Goal: Browse casually: Explore the website without a specific task or goal

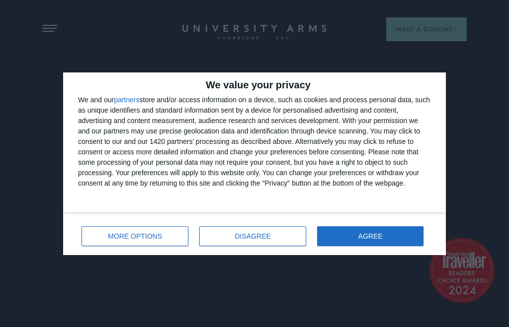
click at [400, 234] on button "AGREE" at bounding box center [370, 237] width 106 height 20
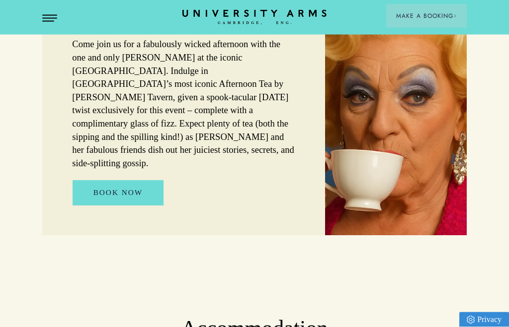
scroll to position [696, 0]
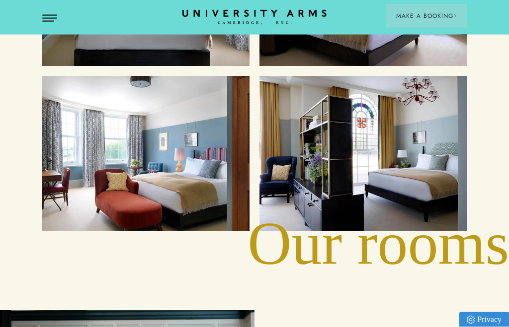
click at [455, 249] on div "Cambridge's Leading Luxury Hotel Since [DATE] BOOK YOUR CAMBRIDGE CITY BREAK D …" at bounding box center [254, 224] width 509 height 2741
click at [413, 200] on div "Suites" at bounding box center [362, 153] width 187 height 135
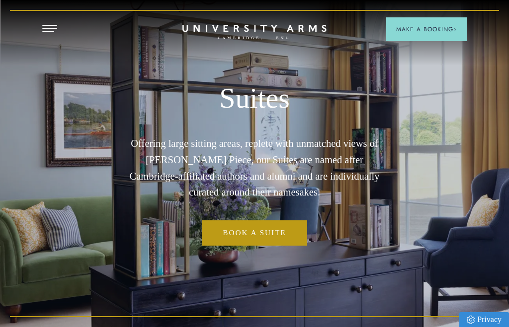
scroll to position [0, 0]
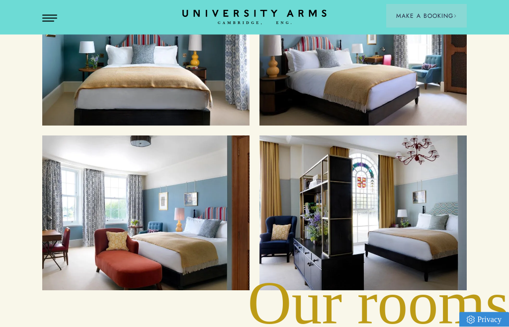
scroll to position [1081, 0]
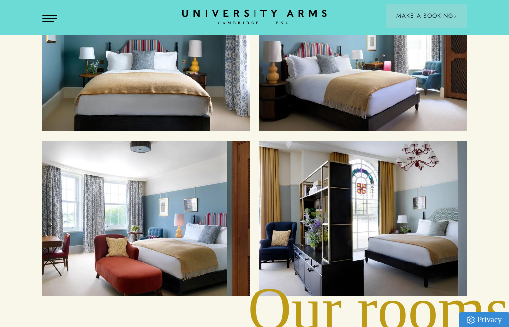
click at [61, 88] on div "Cosy Rooms" at bounding box center [145, 54] width 187 height 135
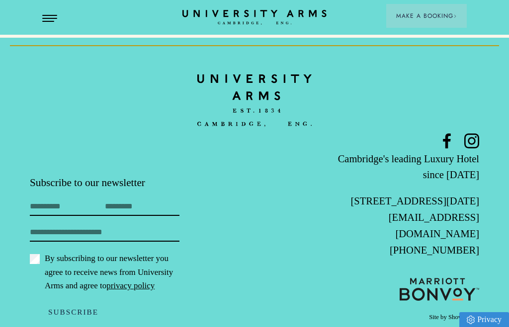
scroll to position [2282, 0]
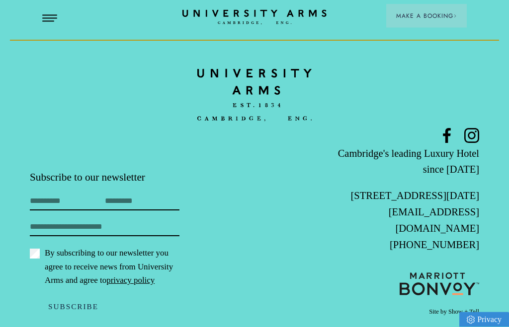
click at [41, 18] on header "Stay Suites Superior Rooms Classic Rooms Cosy Rooms Dine Restaurant Bar Afterno…" at bounding box center [254, 17] width 509 height 35
click at [48, 21] on button "Open Menu" at bounding box center [49, 19] width 15 height 8
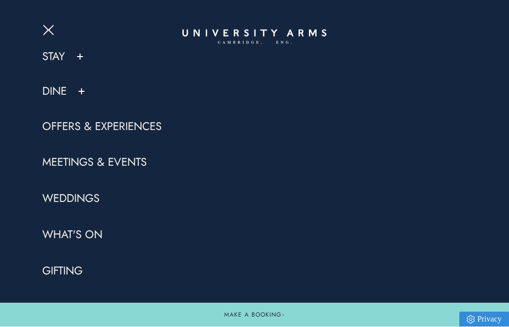
click at [59, 57] on link "Stay" at bounding box center [53, 57] width 23 height 15
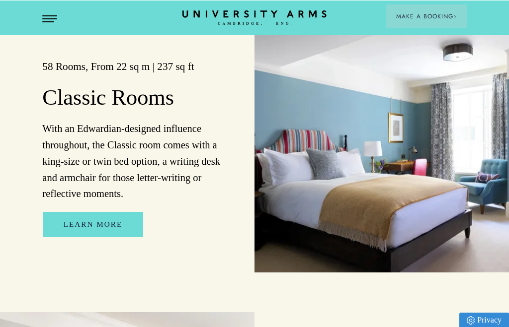
scroll to position [1278, 0]
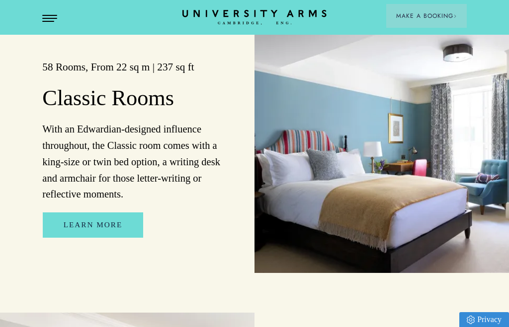
click at [86, 238] on link "Learn More" at bounding box center [93, 225] width 101 height 25
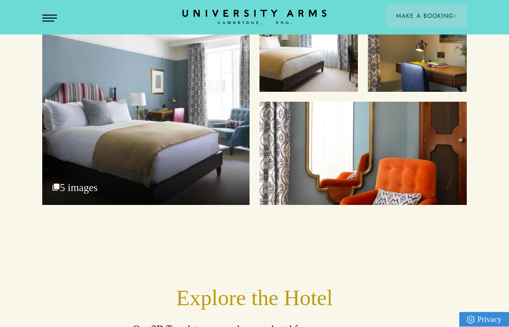
click at [85, 143] on div "Bedroom" at bounding box center [145, 100] width 207 height 212
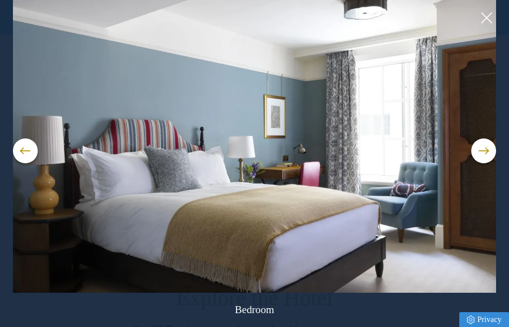
click at [481, 156] on button at bounding box center [483, 151] width 25 height 25
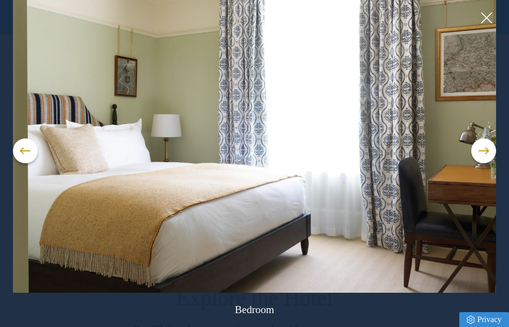
click at [486, 155] on button at bounding box center [483, 151] width 25 height 25
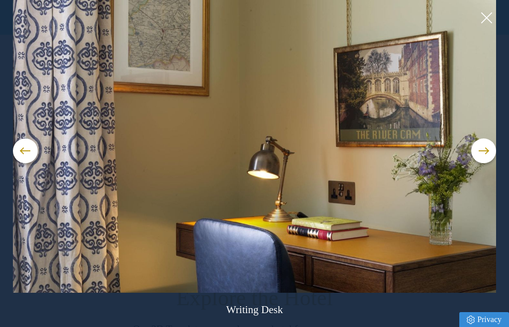
click at [483, 157] on button at bounding box center [483, 151] width 25 height 25
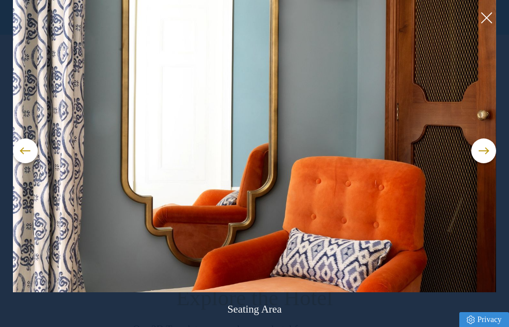
click at [480, 157] on button at bounding box center [483, 151] width 25 height 25
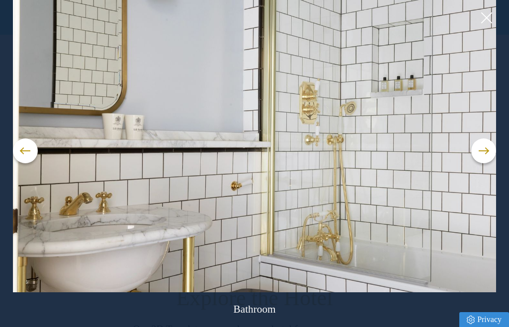
click at [484, 154] on button at bounding box center [483, 151] width 25 height 25
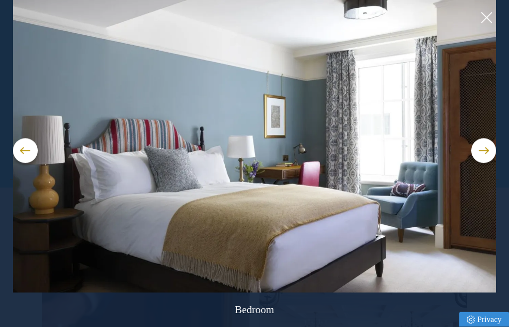
scroll to position [1886, 0]
click at [485, 21] on button at bounding box center [486, 17] width 15 height 15
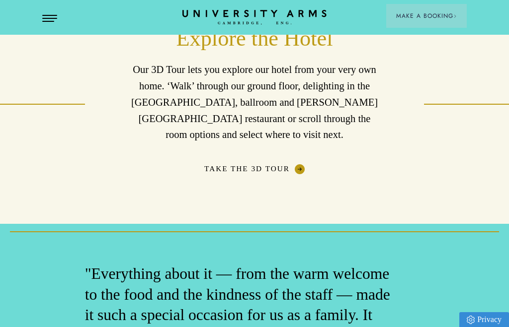
scroll to position [1626, 0]
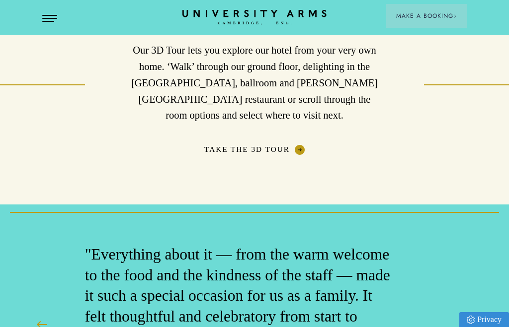
click at [221, 155] on link "Take The 3D Tour" at bounding box center [254, 150] width 100 height 10
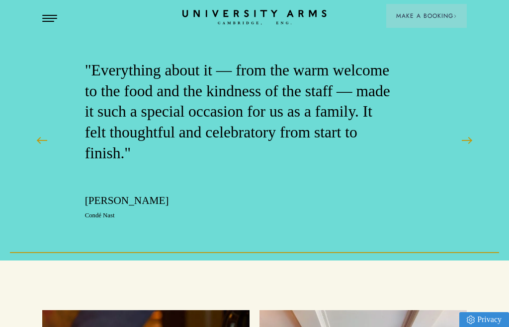
scroll to position [1811, 0]
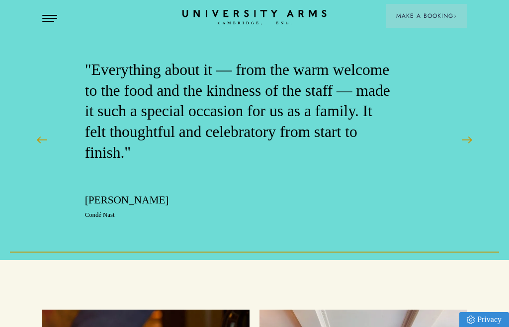
click at [49, 22] on button "Open Menu" at bounding box center [49, 19] width 15 height 8
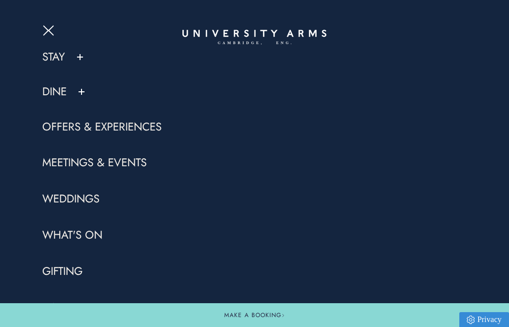
click at [53, 131] on link "Offers & Experiences" at bounding box center [101, 127] width 119 height 15
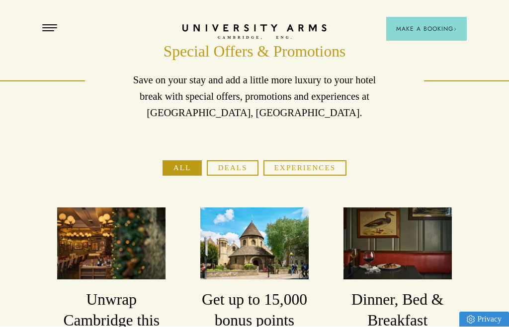
scroll to position [29, 0]
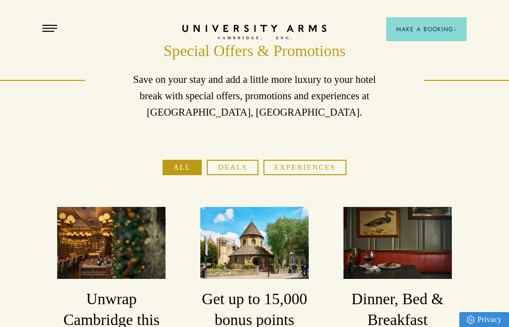
click at [236, 169] on button "Deals" at bounding box center [232, 167] width 51 height 15
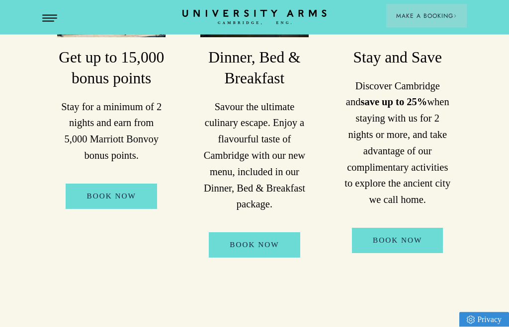
scroll to position [277, 0]
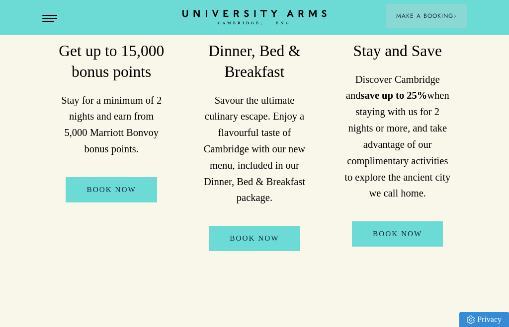
click at [257, 169] on p "Savour the ultimate culinary escape. Enjoy a flavourful taste of Cambridge with…" at bounding box center [254, 149] width 108 height 114
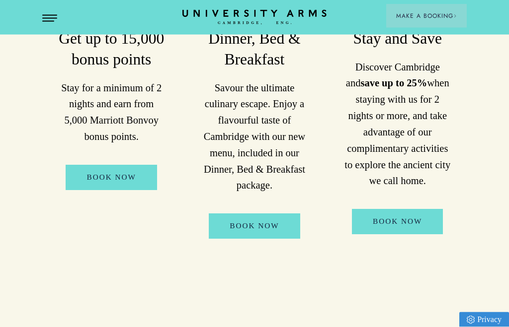
scroll to position [290, 0]
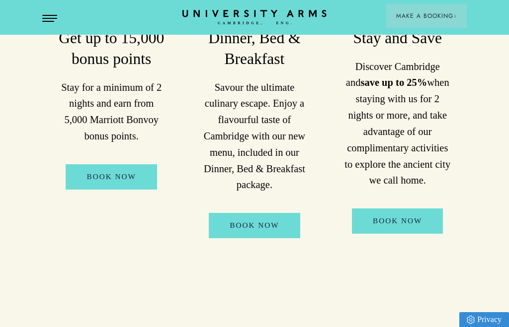
click at [254, 228] on link "Book Now" at bounding box center [254, 225] width 91 height 25
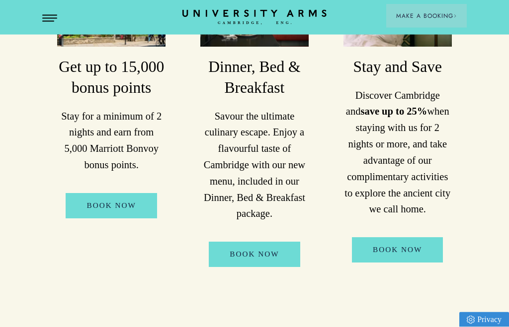
scroll to position [259, 0]
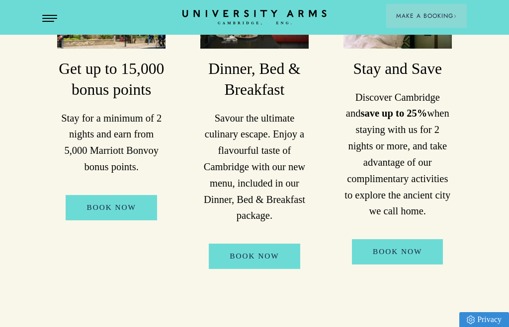
click at [223, 261] on link "Book Now" at bounding box center [254, 256] width 91 height 25
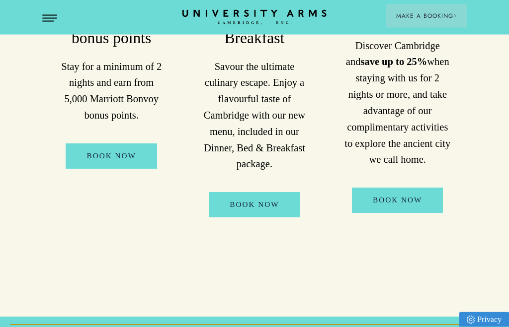
scroll to position [311, 0]
click at [407, 198] on link "Book Now" at bounding box center [397, 200] width 91 height 25
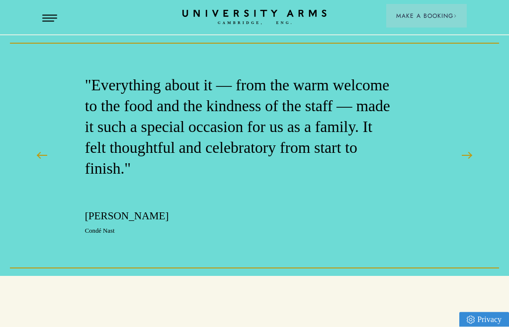
scroll to position [594, 0]
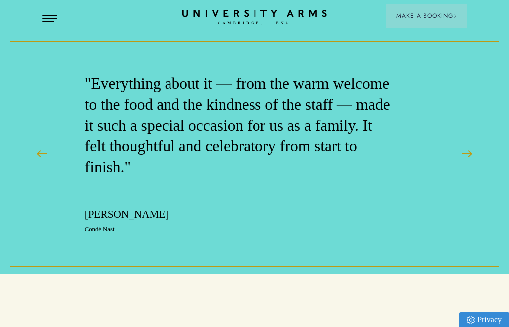
click at [470, 155] on span at bounding box center [467, 154] width 10 height 1
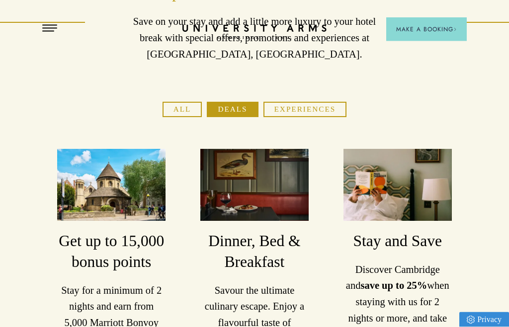
scroll to position [0, 0]
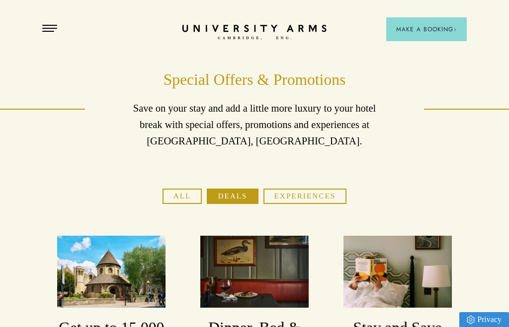
click at [316, 195] on button "Experiences" at bounding box center [304, 196] width 83 height 15
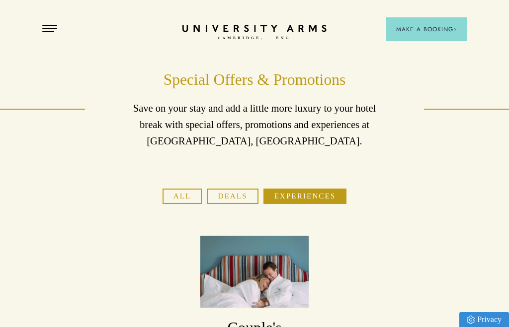
click at [54, 21] on header "Stay Suites Superior Rooms Classic Rooms Cosy Rooms Dine Restaurant Bar Afterno…" at bounding box center [254, 27] width 509 height 55
click at [51, 27] on button "Open Menu" at bounding box center [49, 29] width 15 height 8
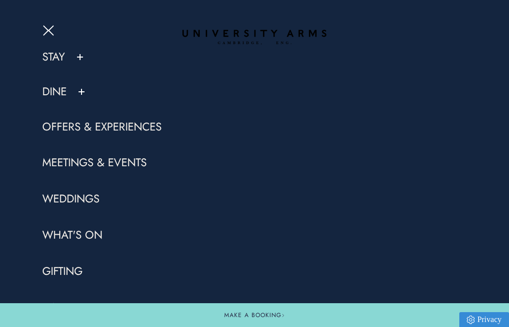
click at [82, 87] on button at bounding box center [82, 92] width 10 height 10
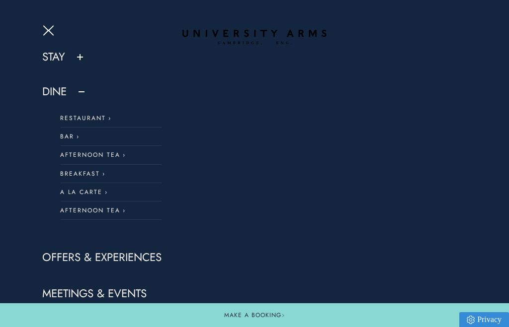
click at [74, 171] on link "Breakfast" at bounding box center [110, 174] width 101 height 18
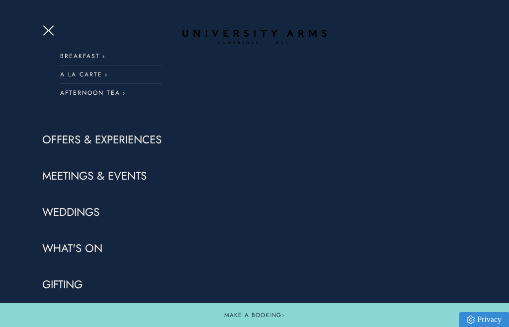
scroll to position [119, 0]
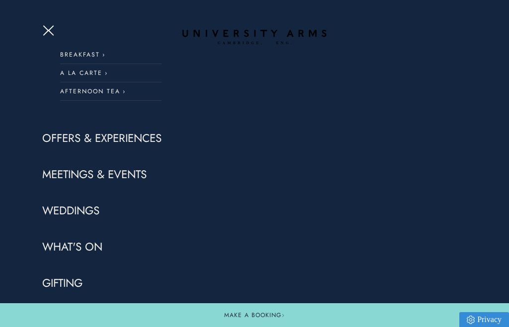
click at [155, 139] on link "Offers & Experiences" at bounding box center [101, 138] width 119 height 15
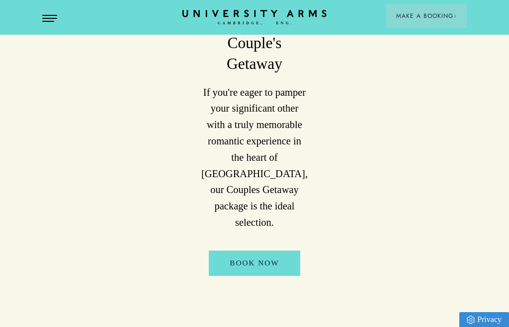
scroll to position [274, 0]
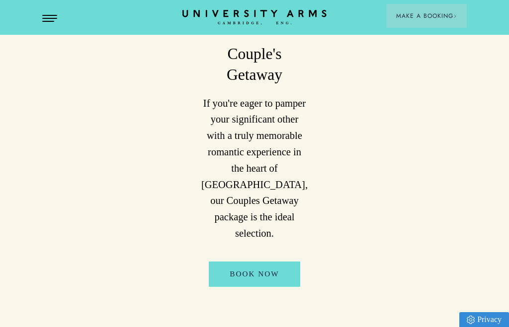
click at [52, 18] on span "Open Menu" at bounding box center [53, 18] width 7 height 1
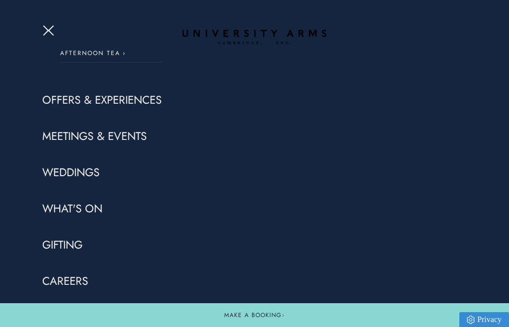
scroll to position [157, 0]
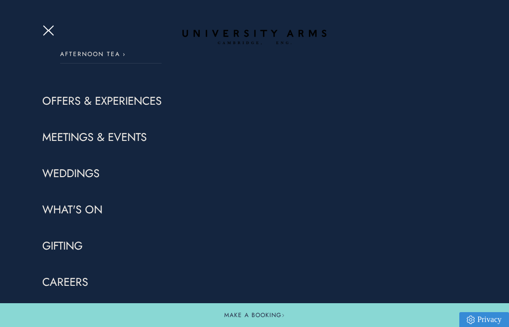
click at [72, 214] on link "What's On" at bounding box center [72, 210] width 60 height 15
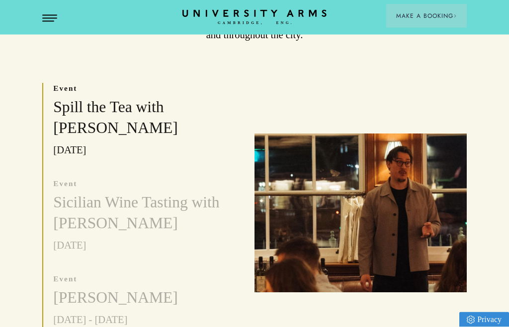
scroll to position [269, 0]
click at [182, 97] on h3 "Spill the Tea with [PERSON_NAME]" at bounding box center [143, 118] width 181 height 42
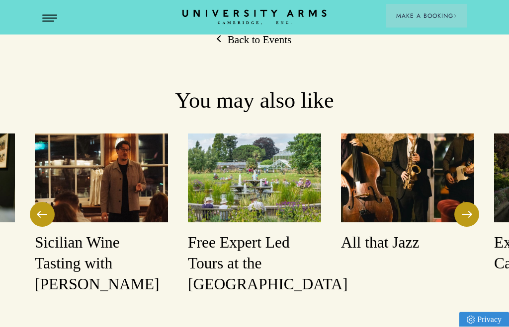
scroll to position [1192, 0]
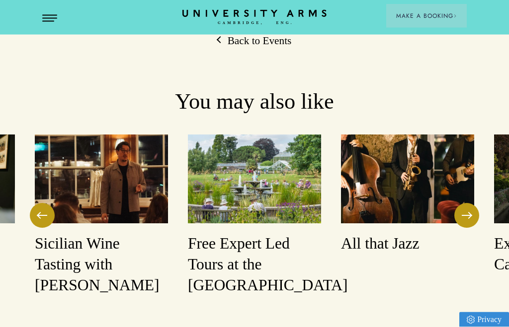
click at [119, 234] on h3 "Sicilian Wine Tasting with [PERSON_NAME]" at bounding box center [101, 265] width 133 height 63
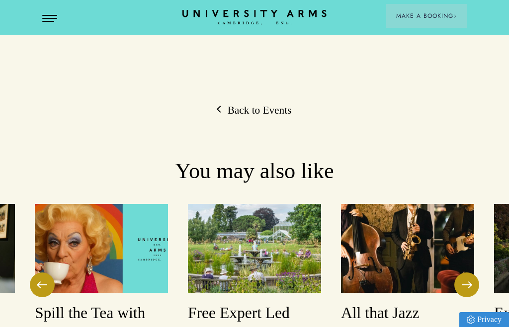
scroll to position [1146, 0]
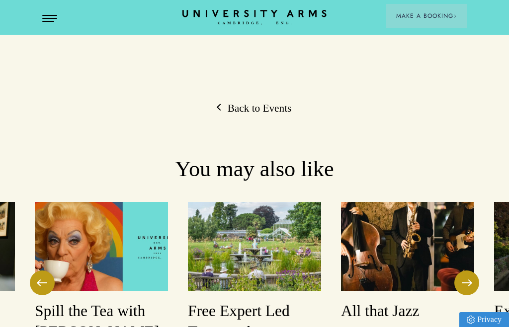
click at [238, 202] on img at bounding box center [254, 246] width 133 height 89
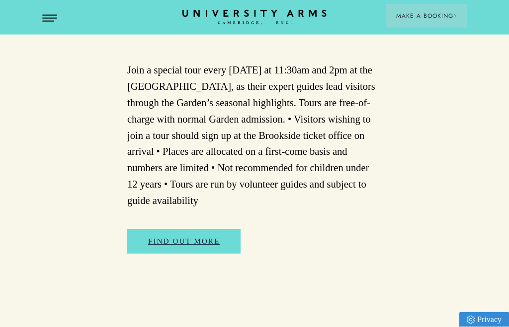
scroll to position [411, 0]
click at [176, 232] on link "Find Out More" at bounding box center [183, 241] width 113 height 25
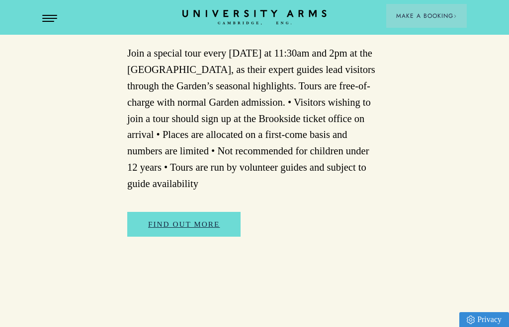
click at [50, 21] on span "Open Menu" at bounding box center [45, 21] width 7 height 1
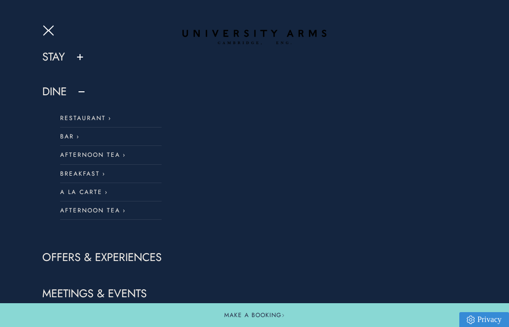
scroll to position [0, 0]
click at [79, 61] on button at bounding box center [80, 57] width 10 height 10
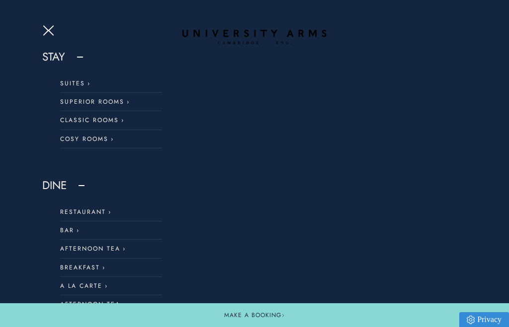
click at [72, 119] on link "Classic Rooms" at bounding box center [110, 120] width 101 height 18
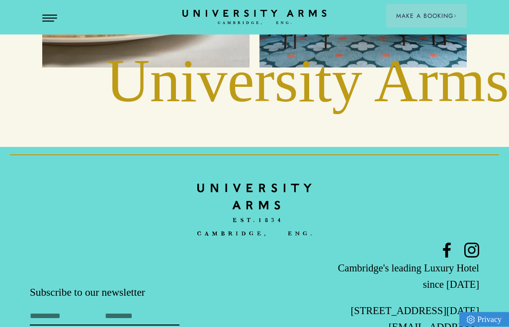
click at [50, 17] on button "Open Menu" at bounding box center [49, 19] width 15 height 8
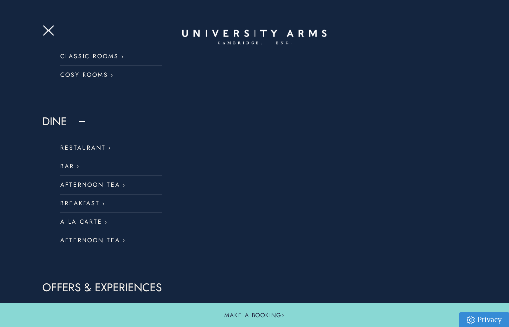
scroll to position [65, 0]
click at [80, 150] on link "Restaurant" at bounding box center [110, 148] width 101 height 18
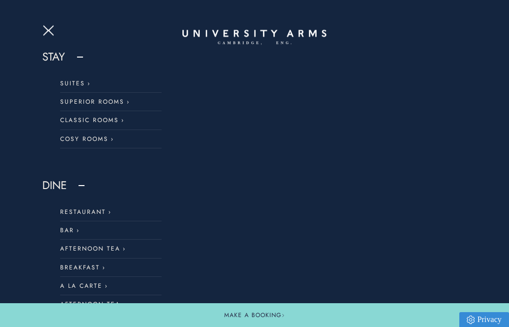
scroll to position [0, 0]
click at [63, 228] on link "Bar" at bounding box center [110, 231] width 101 height 18
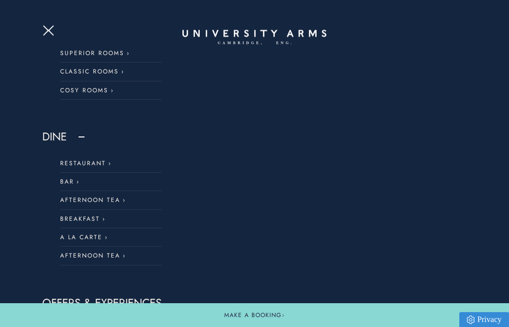
scroll to position [49, 0]
click at [83, 159] on link "Restaurant" at bounding box center [110, 163] width 101 height 18
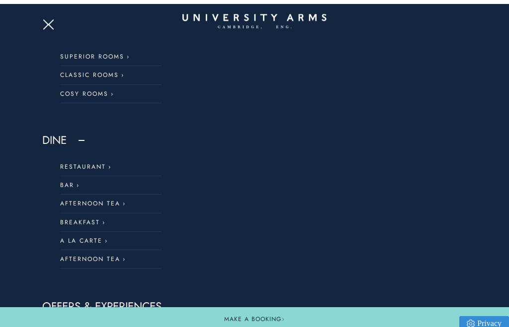
scroll to position [2017, 0]
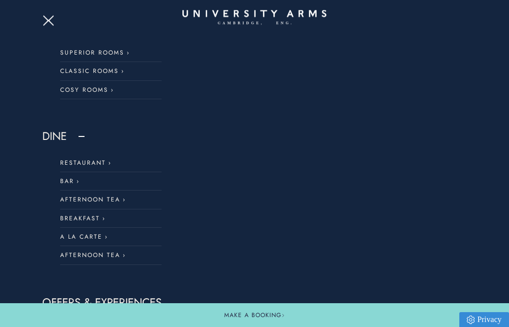
click at [45, 22] on button "Open Menu" at bounding box center [49, 19] width 15 height 8
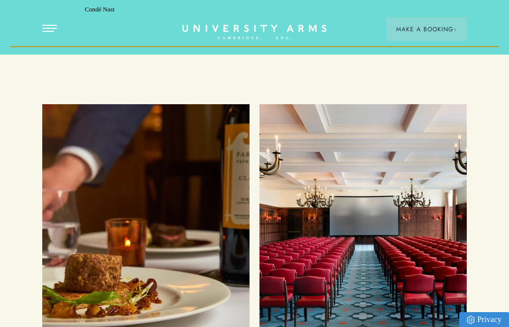
click at [53, 29] on button "Open Menu" at bounding box center [49, 29] width 15 height 8
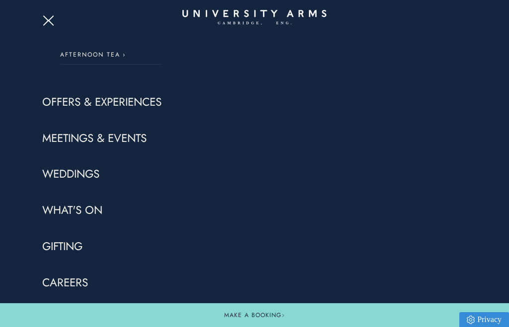
scroll to position [2113, 0]
click at [62, 314] on link "Christmas" at bounding box center [71, 319] width 58 height 15
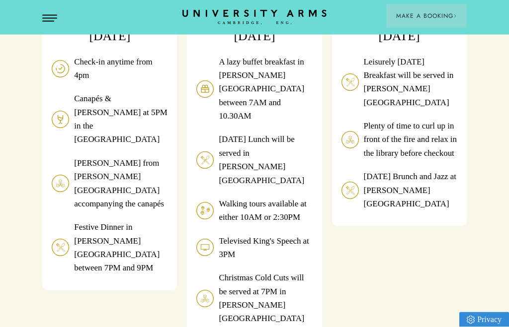
scroll to position [955, 0]
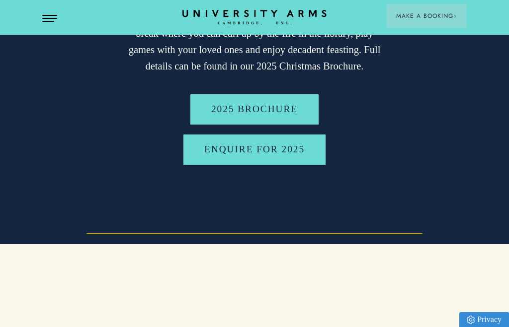
scroll to position [188, 0]
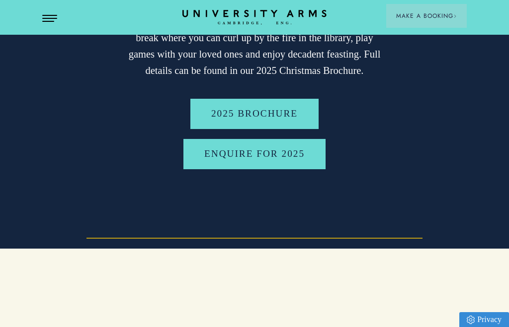
click at [51, 22] on button "Open Menu" at bounding box center [49, 19] width 15 height 8
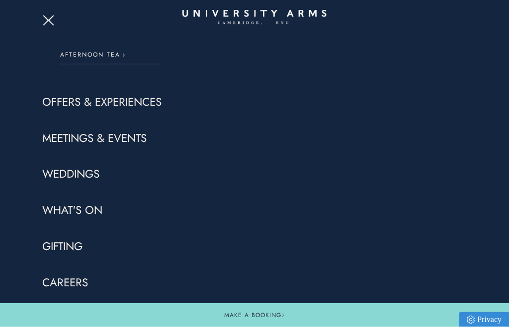
scroll to position [219, 0]
click at [59, 282] on link "Careers" at bounding box center [65, 283] width 46 height 15
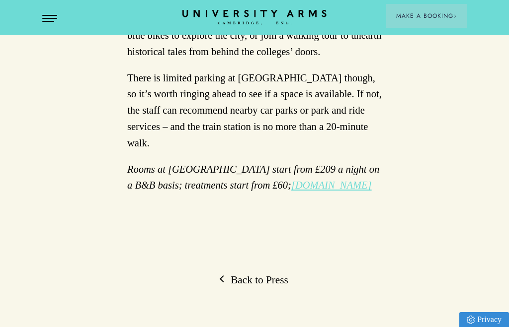
scroll to position [2705, 0]
